Goal: Check status: Check status

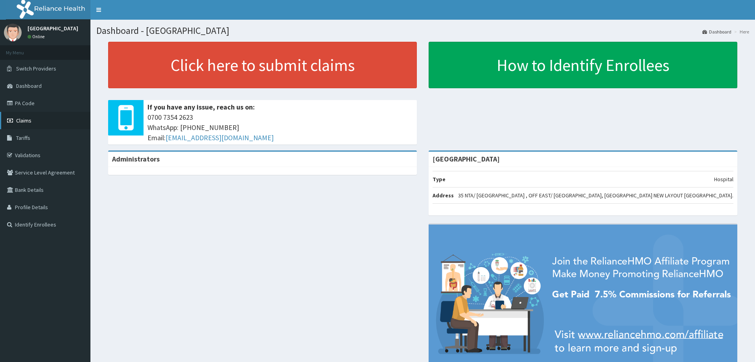
click at [17, 124] on link "Claims" at bounding box center [45, 120] width 90 height 17
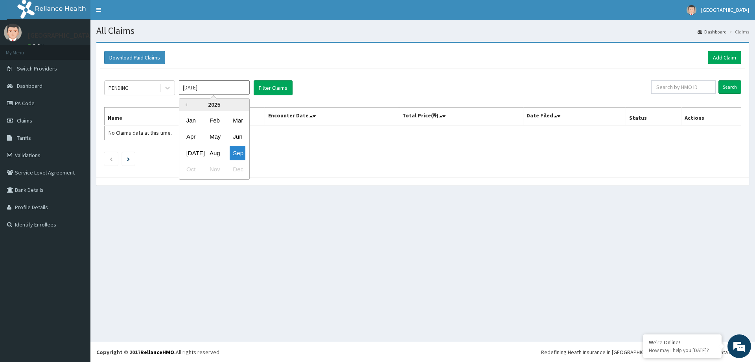
click at [205, 85] on input "[DATE]" at bounding box center [214, 87] width 71 height 14
click at [214, 155] on div "Aug" at bounding box center [215, 153] width 16 height 15
type input "Aug 2025"
click at [258, 86] on button "Filter Claims" at bounding box center [273, 87] width 39 height 15
click at [167, 85] on icon at bounding box center [168, 88] width 8 height 8
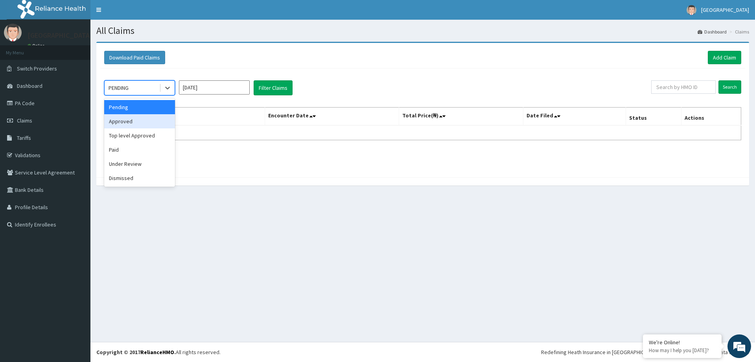
click at [160, 126] on div "Approved" at bounding box center [139, 121] width 71 height 14
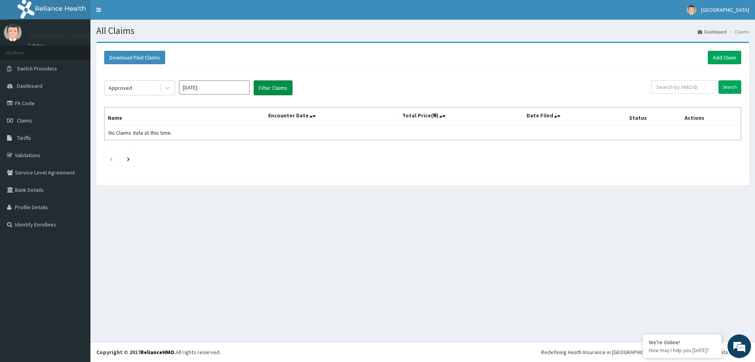
click at [254, 86] on button "Filter Claims" at bounding box center [273, 87] width 39 height 15
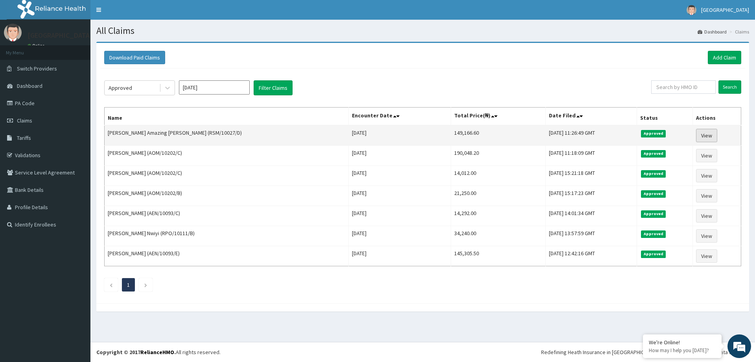
click at [713, 137] on link "View" at bounding box center [706, 135] width 21 height 13
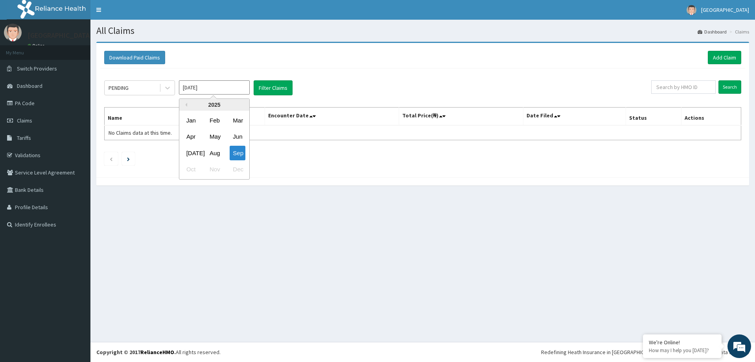
click at [226, 90] on input "Sep 2025" at bounding box center [214, 87] width 71 height 14
click at [213, 154] on div "Aug" at bounding box center [215, 153] width 16 height 15
type input "Aug 2025"
click at [168, 85] on icon at bounding box center [168, 88] width 8 height 8
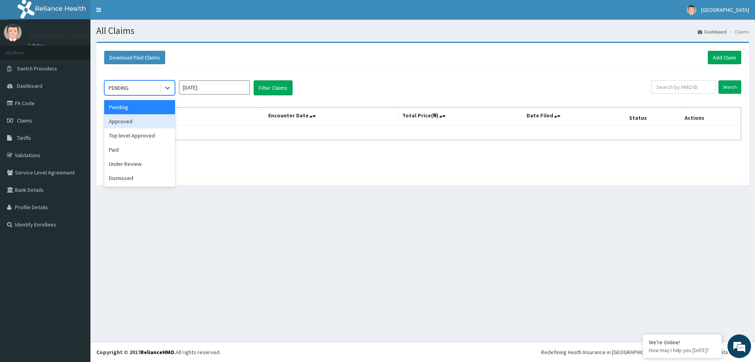
click at [157, 122] on div "Approved" at bounding box center [139, 121] width 71 height 14
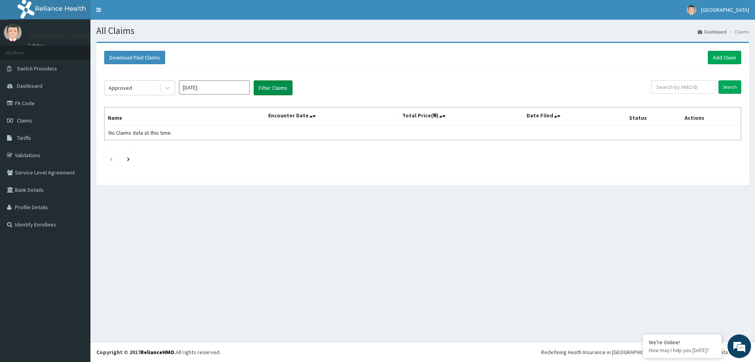
click at [267, 94] on button "Filter Claims" at bounding box center [273, 87] width 39 height 15
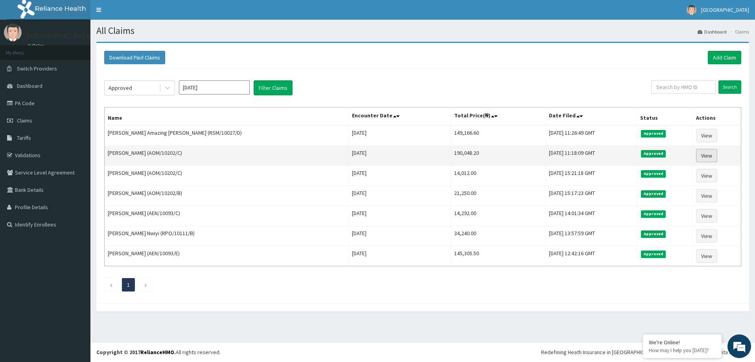
click at [713, 152] on link "View" at bounding box center [706, 155] width 21 height 13
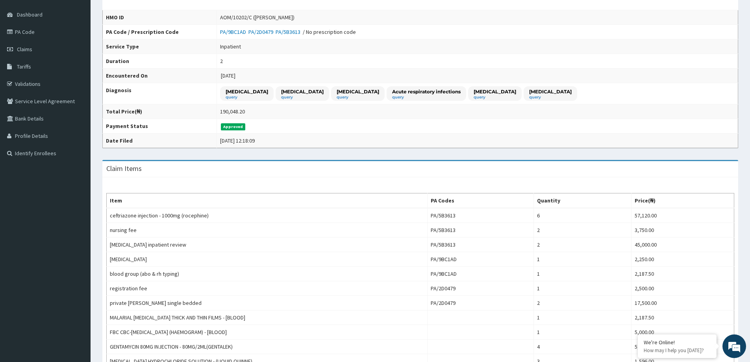
scroll to position [64, 0]
